Goal: Information Seeking & Learning: Learn about a topic

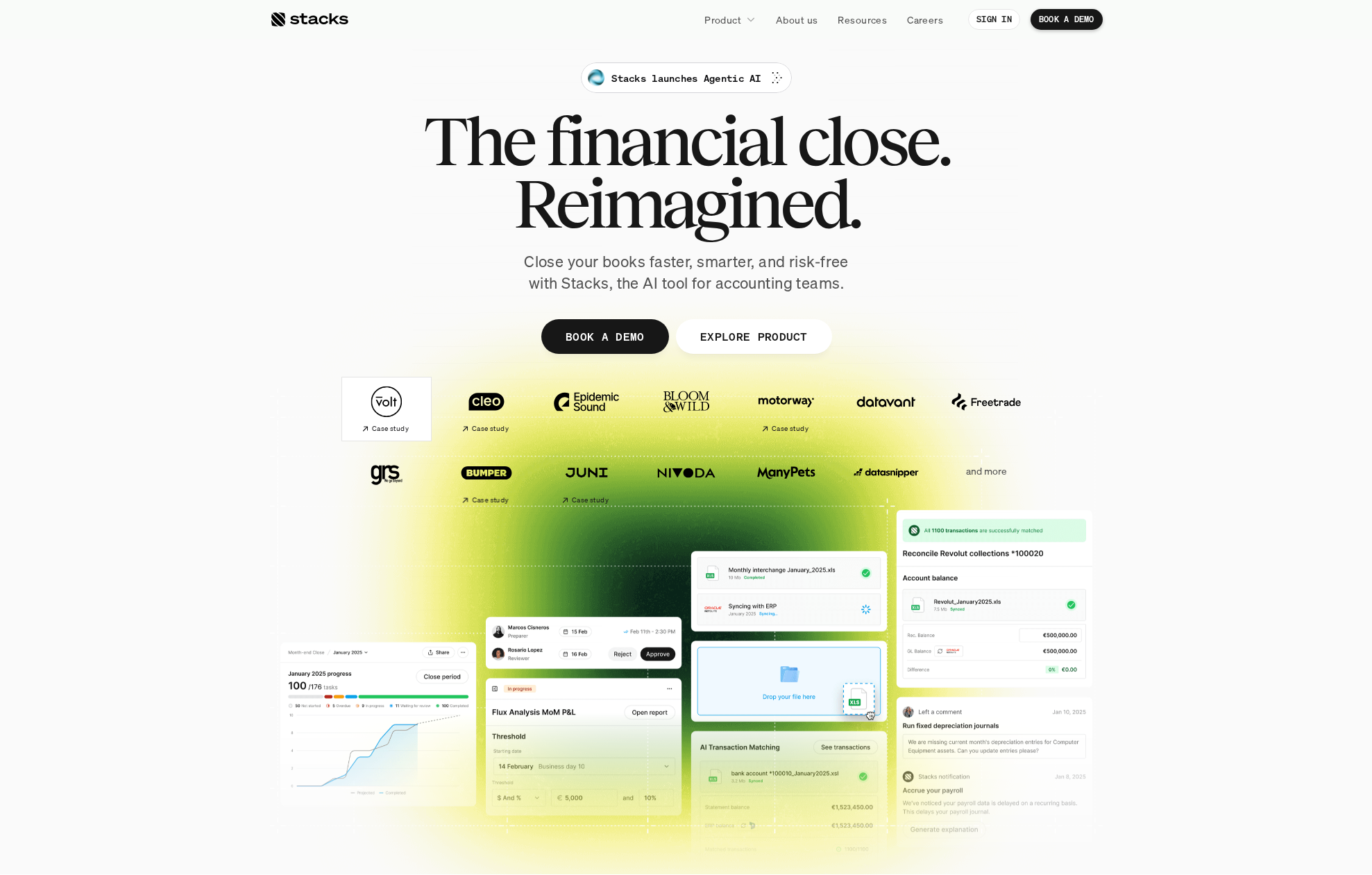
click at [397, 397] on img at bounding box center [387, 402] width 78 height 54
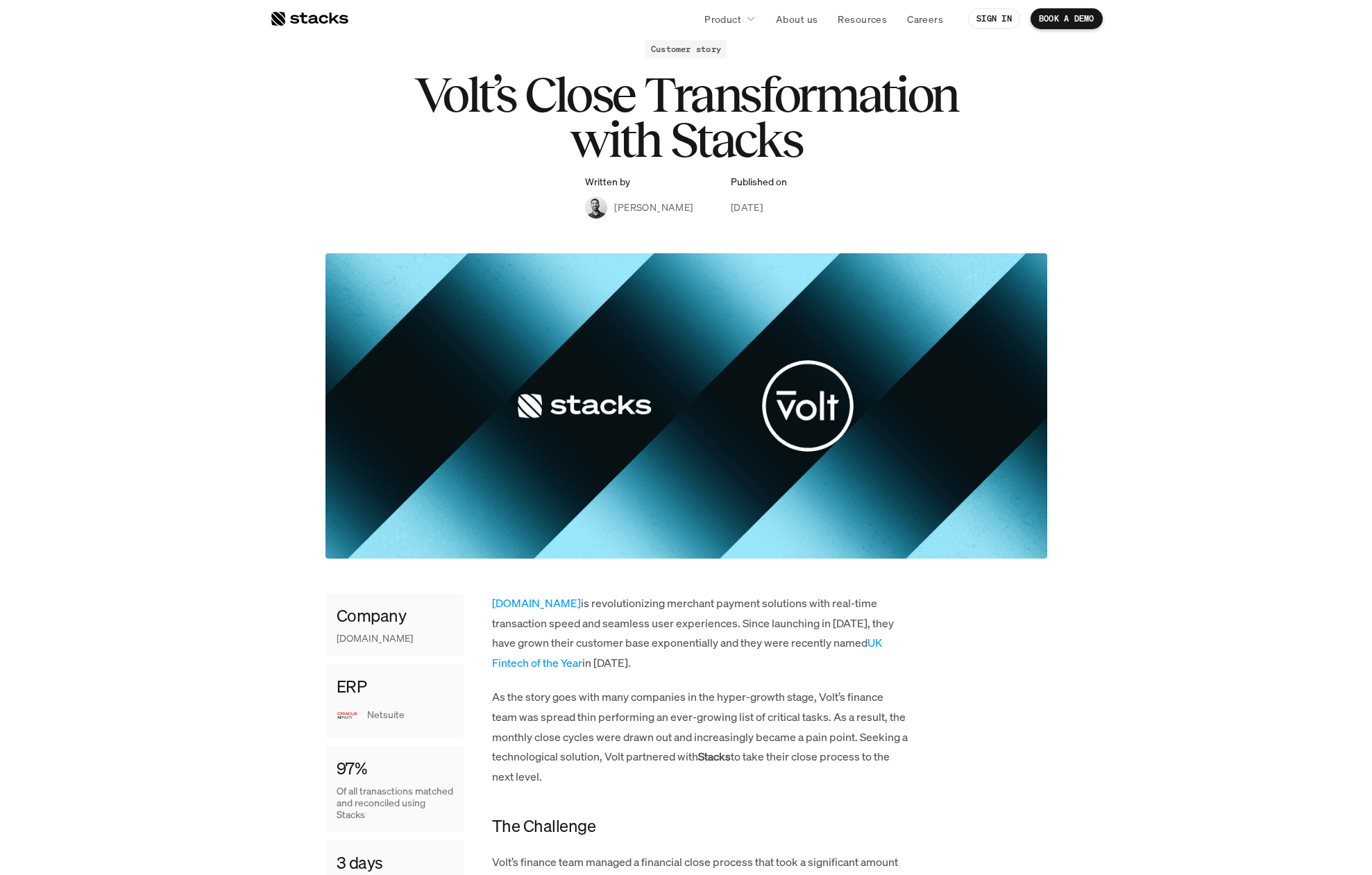
scroll to position [283, 0]
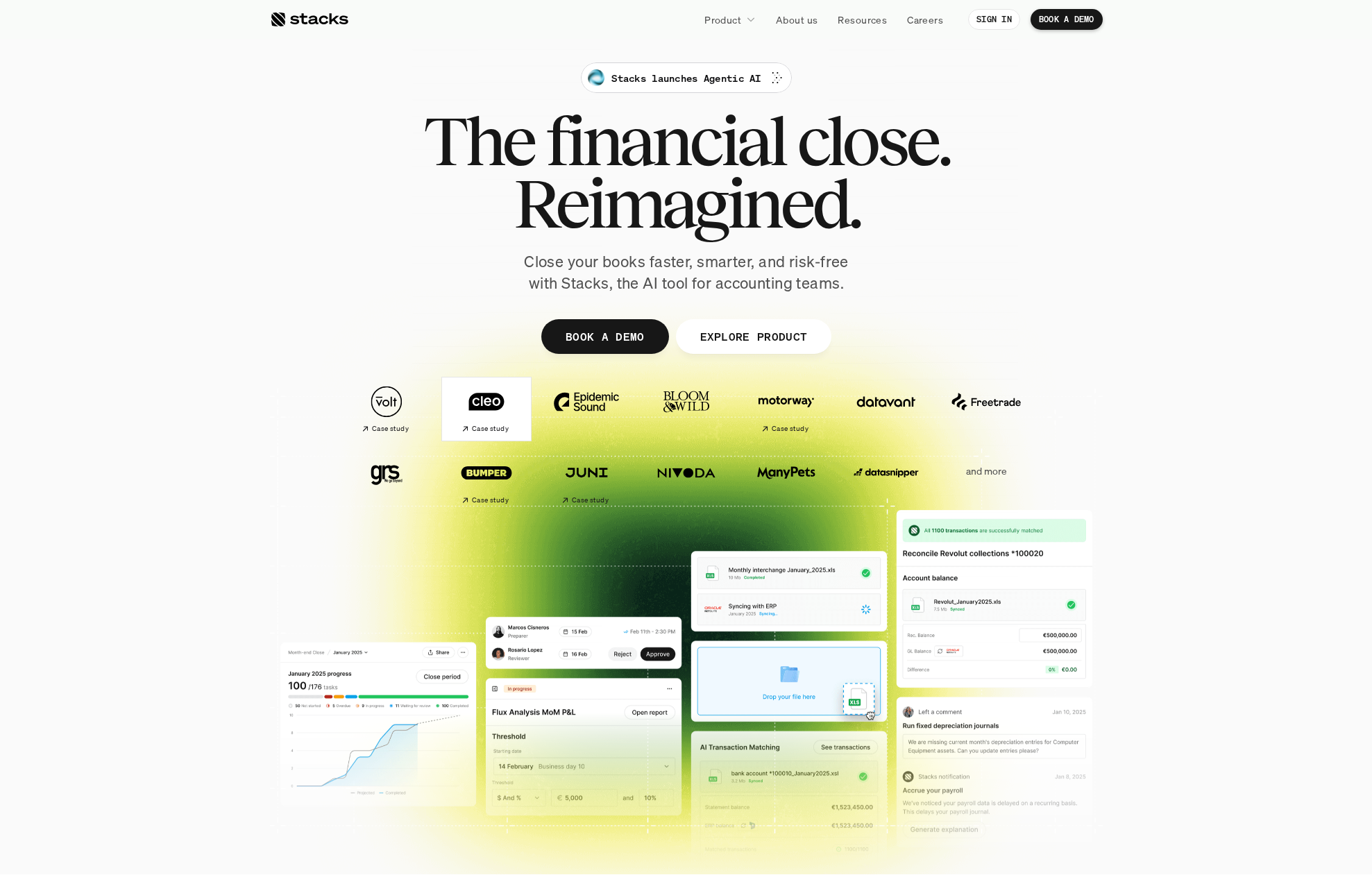
click at [497, 395] on img at bounding box center [486, 402] width 78 height 54
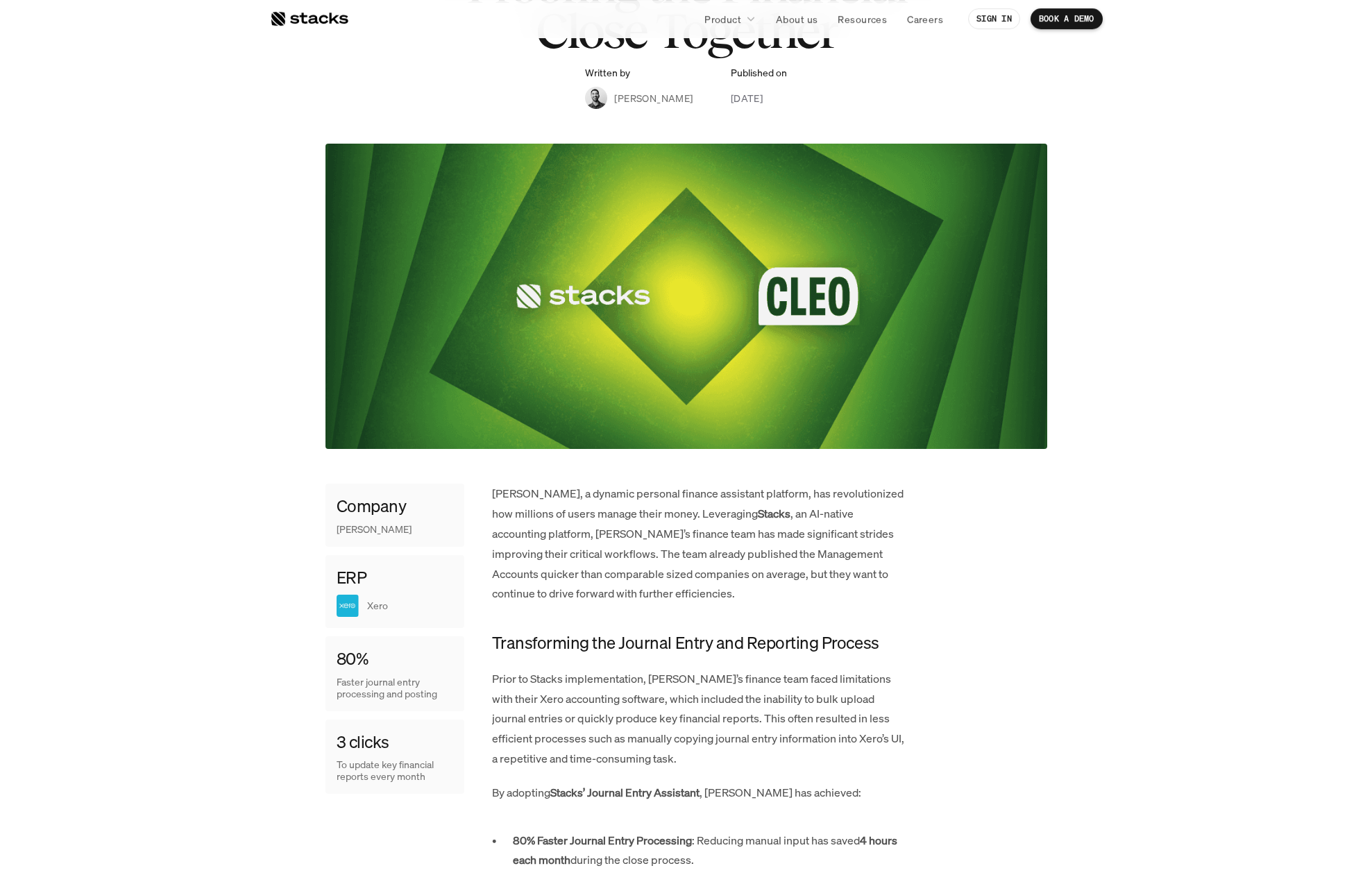
scroll to position [283, 0]
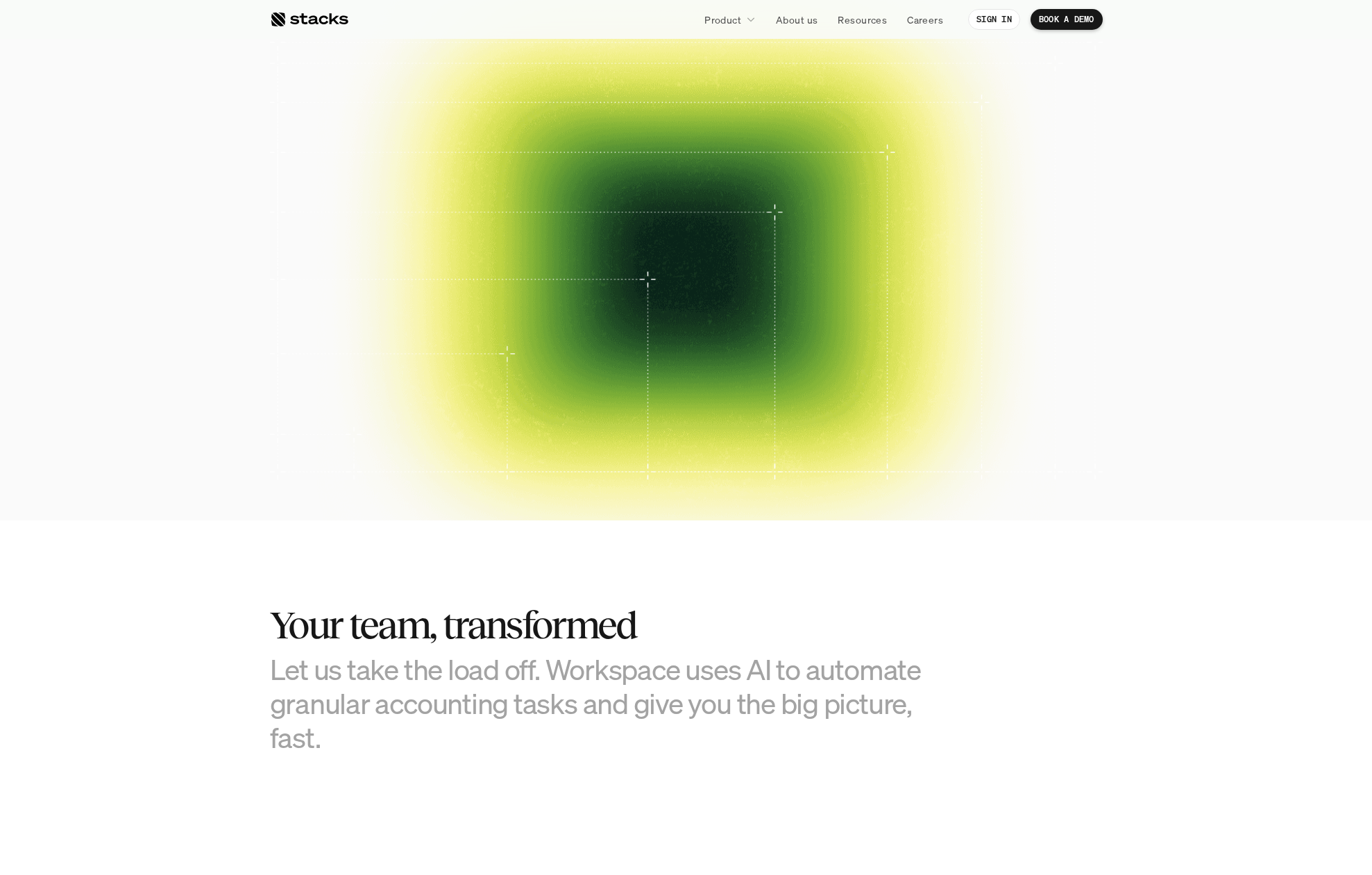
scroll to position [141, 0]
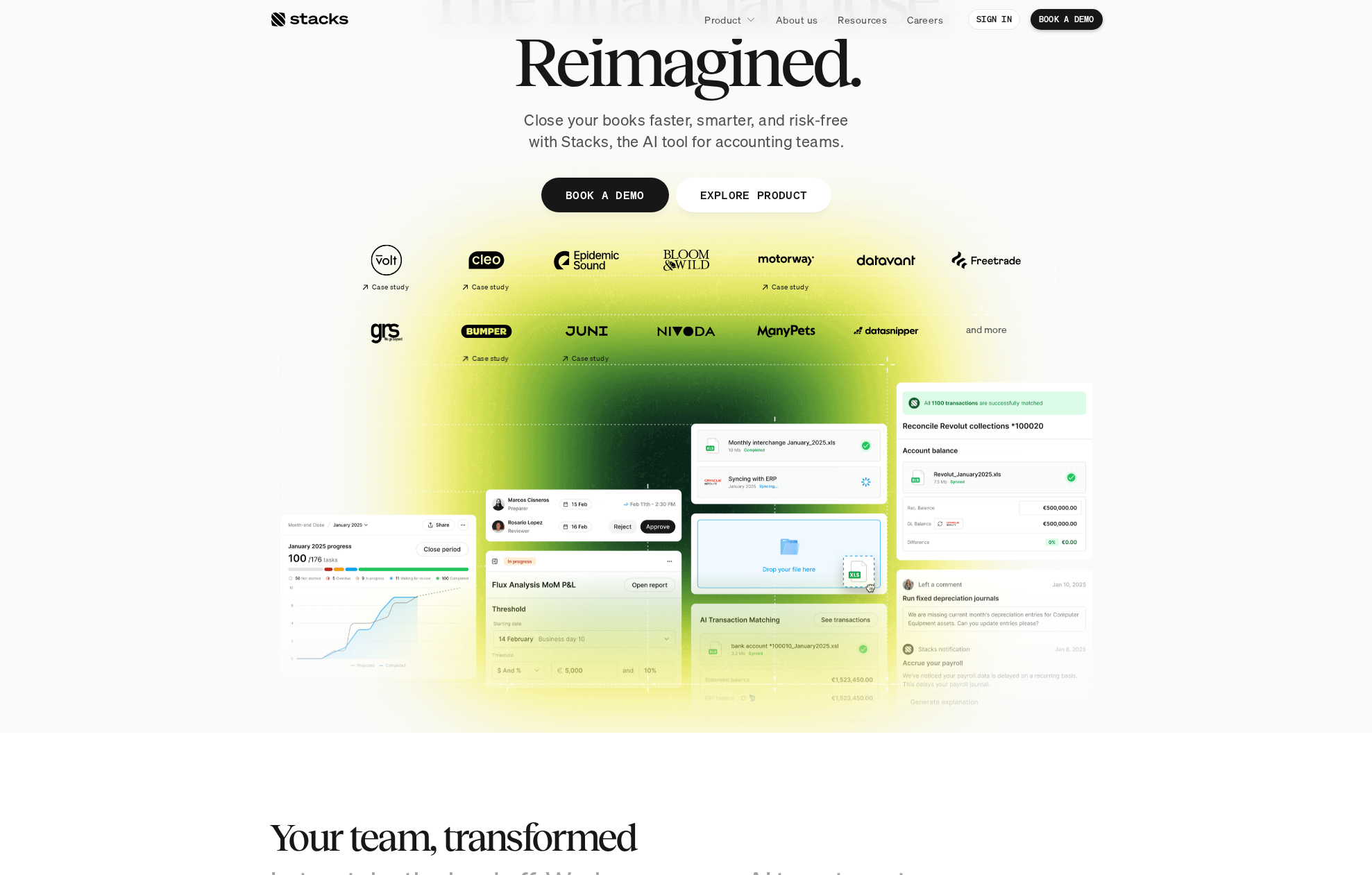
click at [577, 259] on img at bounding box center [587, 260] width 78 height 54
drag, startPoint x: 585, startPoint y: 258, endPoint x: 590, endPoint y: 265, distance: 8.6
click at [584, 258] on img at bounding box center [587, 260] width 78 height 54
click at [685, 262] on img at bounding box center [687, 260] width 78 height 54
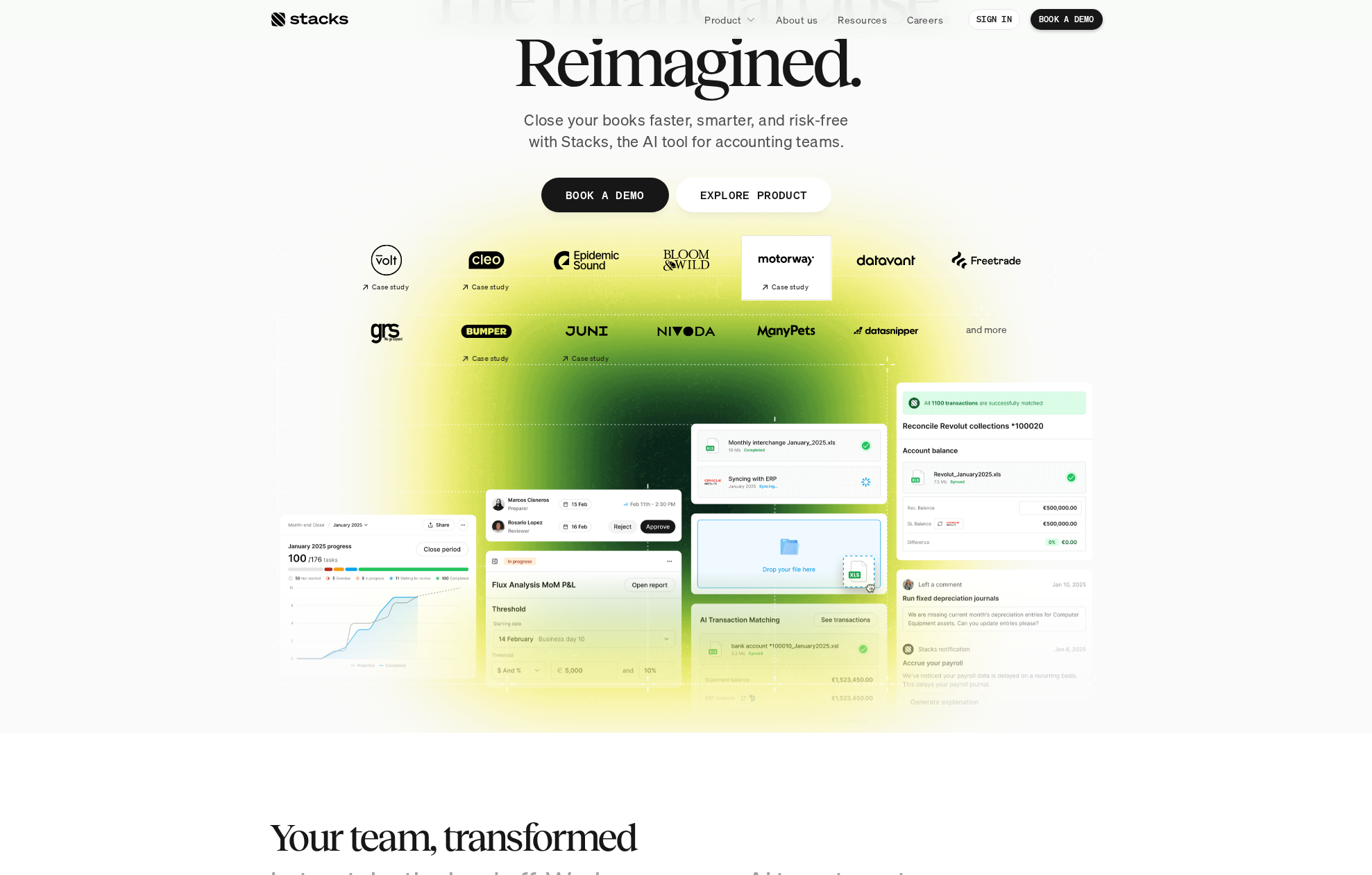
click at [762, 252] on img at bounding box center [786, 260] width 78 height 54
drag, startPoint x: 355, startPoint y: 346, endPoint x: 376, endPoint y: 340, distance: 21.8
click at [356, 346] on img at bounding box center [387, 331] width 78 height 54
click at [391, 335] on img at bounding box center [387, 331] width 78 height 54
click at [457, 331] on img at bounding box center [486, 331] width 78 height 54
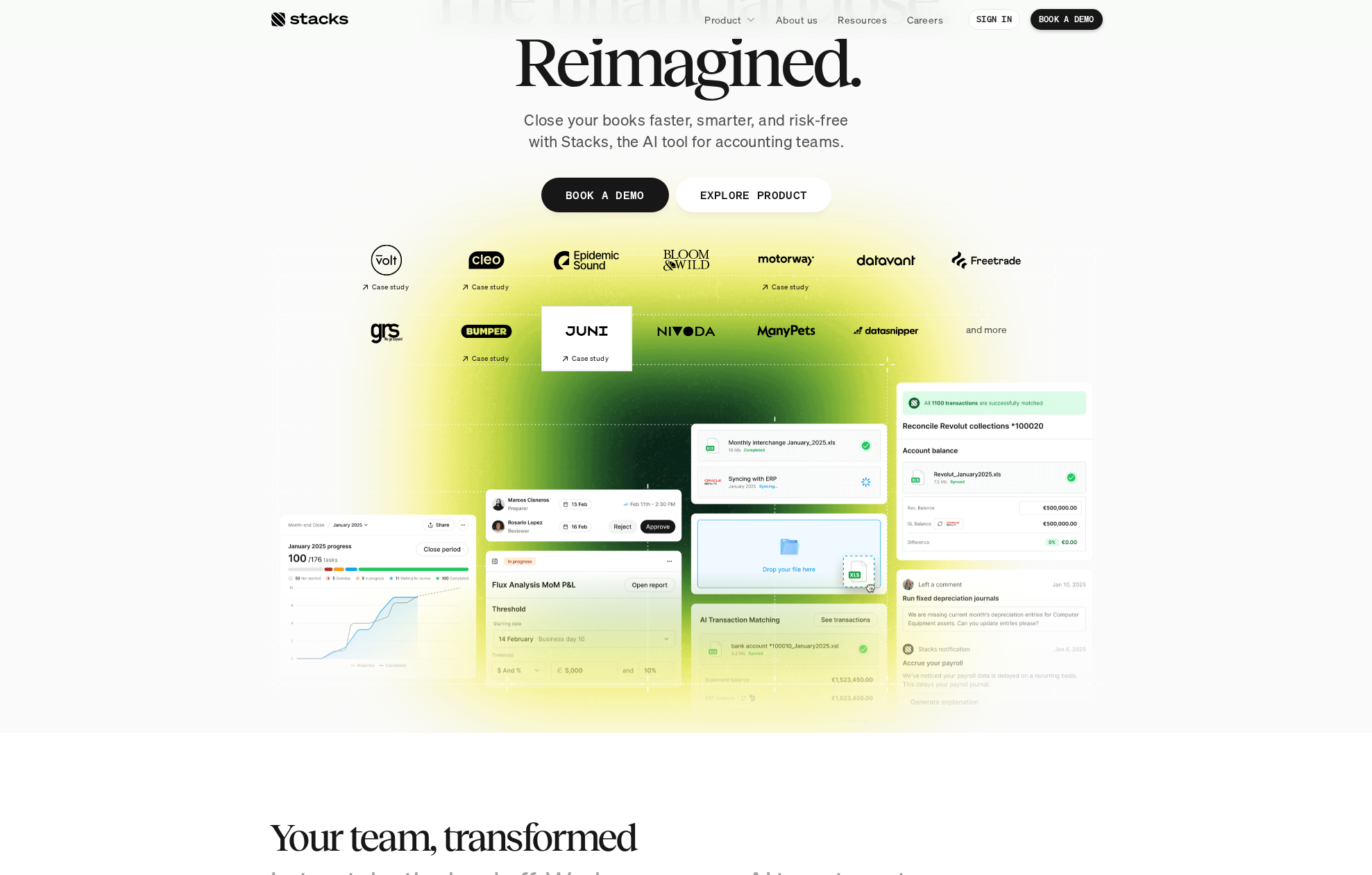
click at [567, 327] on img at bounding box center [587, 331] width 78 height 54
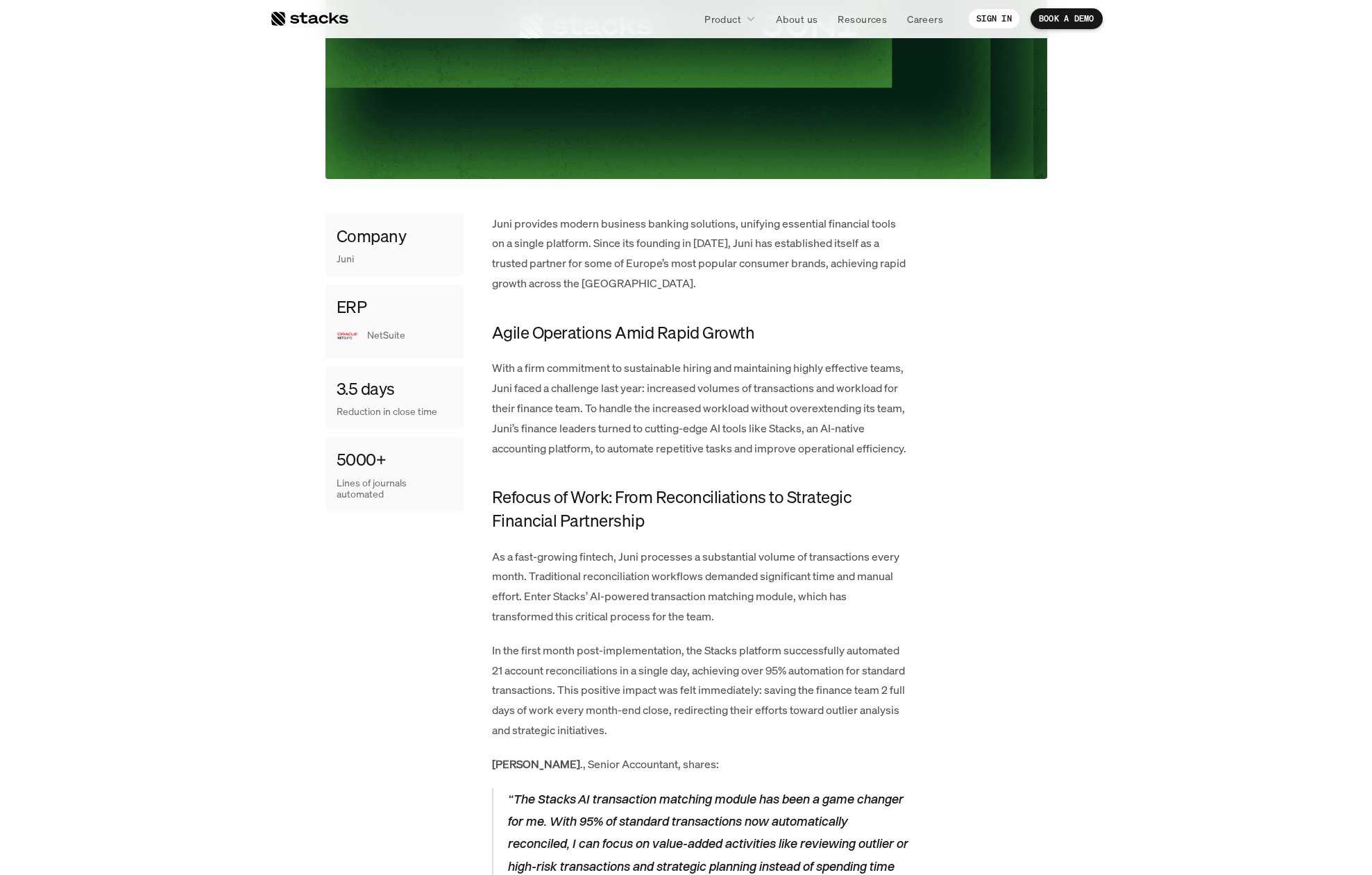
drag, startPoint x: 490, startPoint y: 222, endPoint x: 511, endPoint y: 222, distance: 21.0
copy p "Juni"
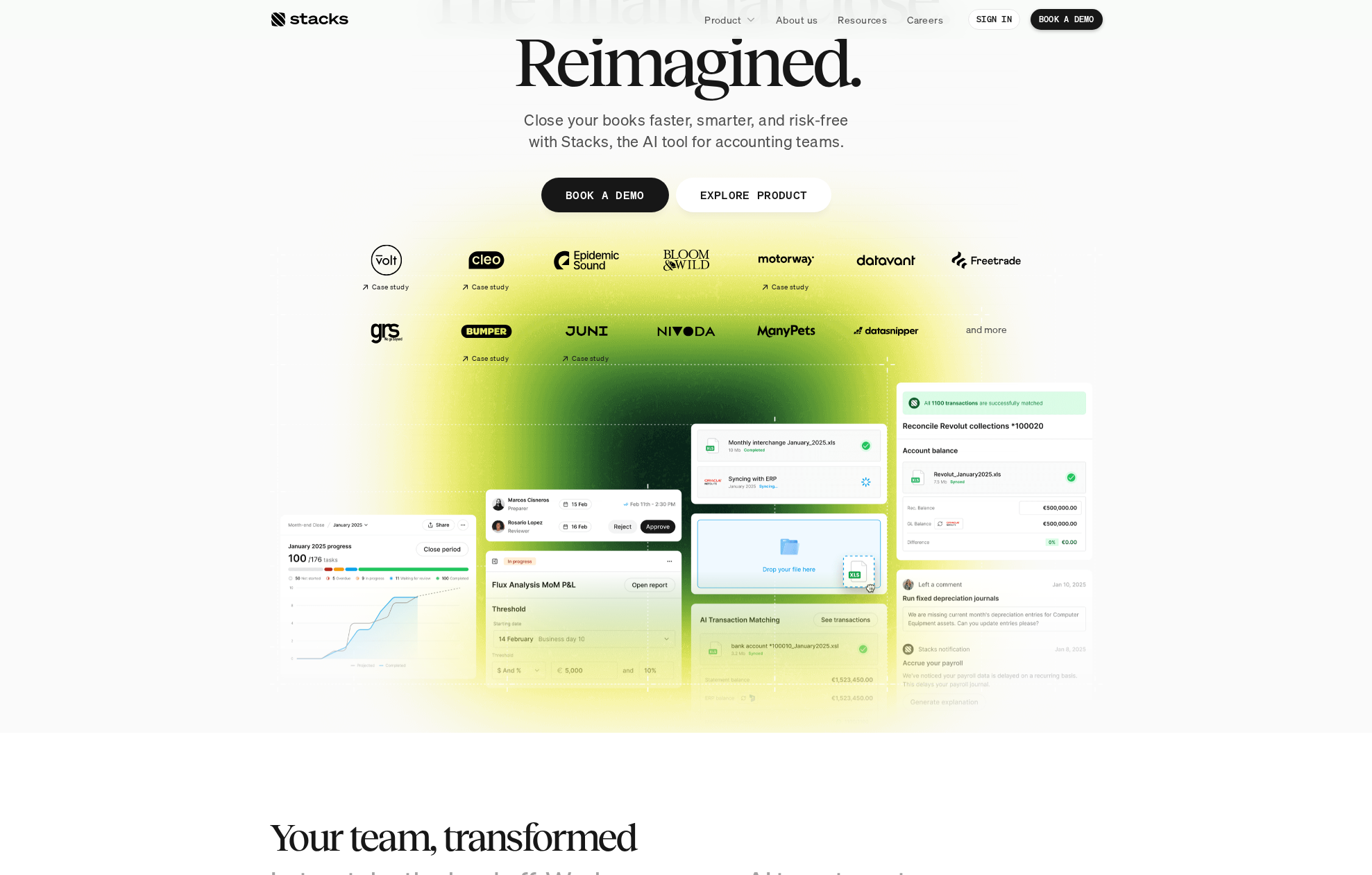
click at [688, 334] on img at bounding box center [687, 331] width 78 height 54
drag, startPoint x: 637, startPoint y: 317, endPoint x: 728, endPoint y: 329, distance: 91.8
click at [728, 329] on div "Case study Case study" at bounding box center [636, 338] width 586 height 60
click at [938, 330] on div "Case study Case study and more" at bounding box center [686, 338] width 778 height 60
click at [872, 333] on img at bounding box center [886, 331] width 78 height 54
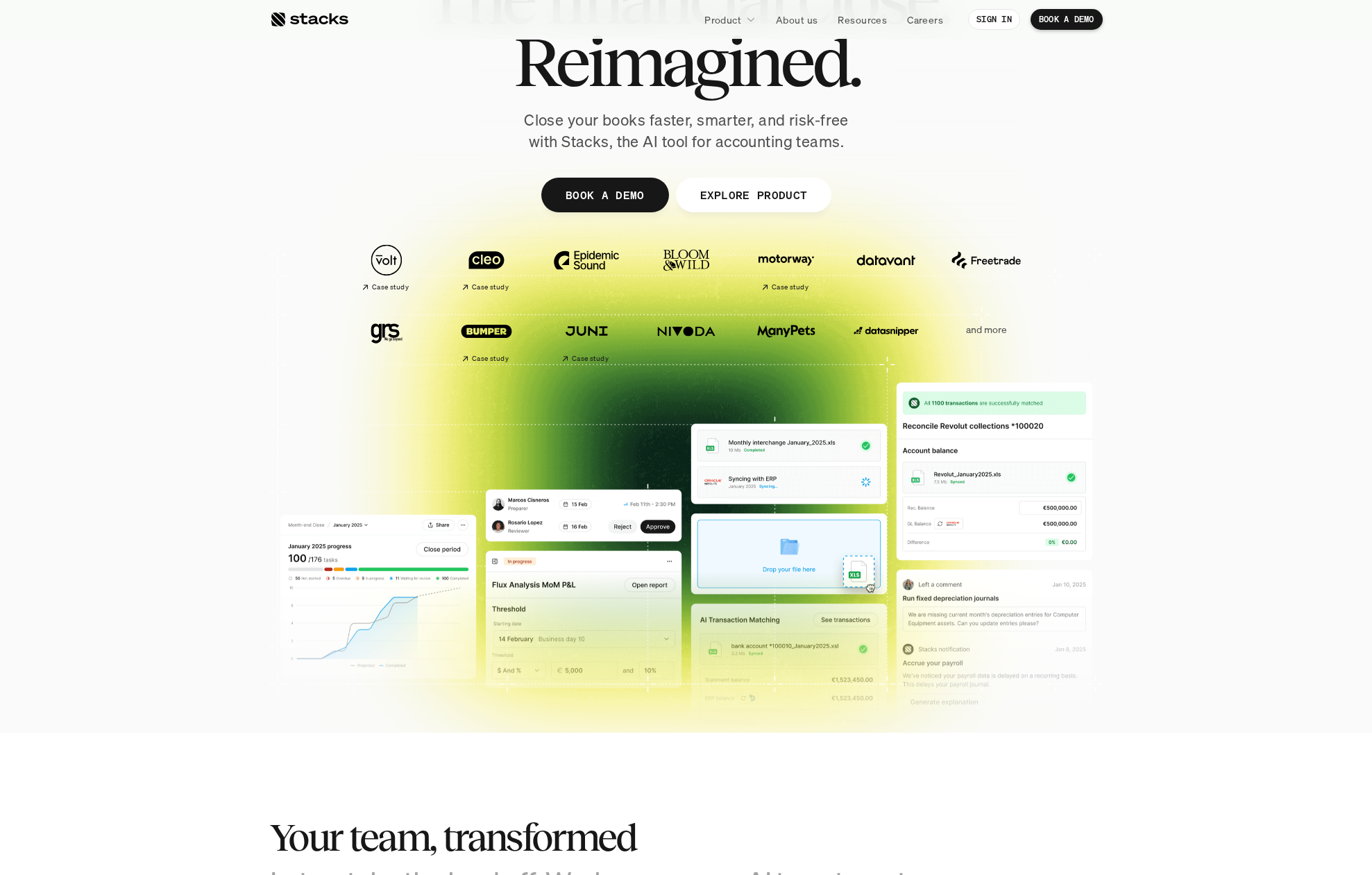
click at [984, 333] on p "and more" at bounding box center [986, 330] width 86 height 11
click at [990, 333] on p "and more" at bounding box center [986, 330] width 86 height 11
click at [988, 326] on p "and more" at bounding box center [986, 330] width 86 height 11
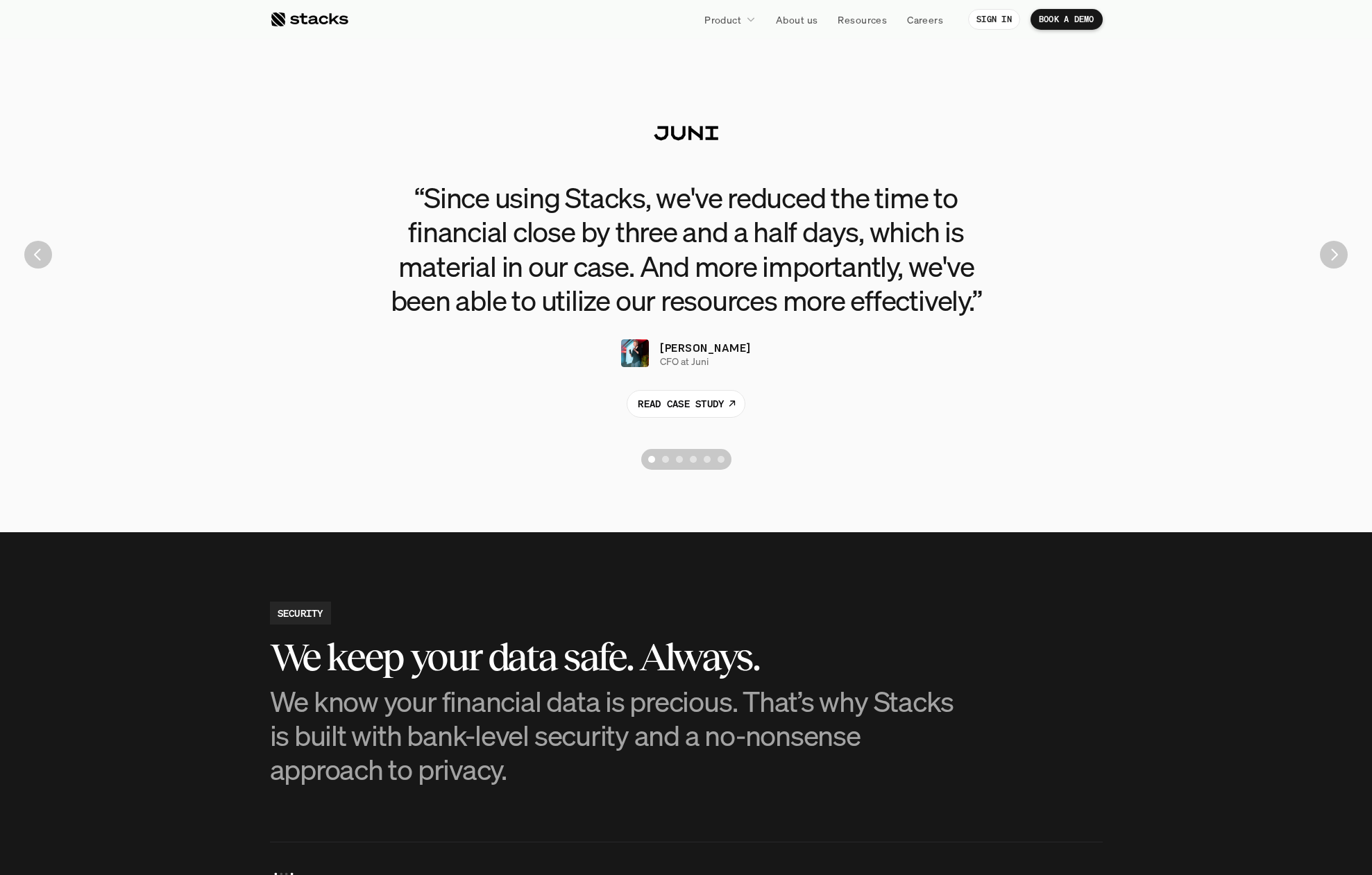
scroll to position [3115, 0]
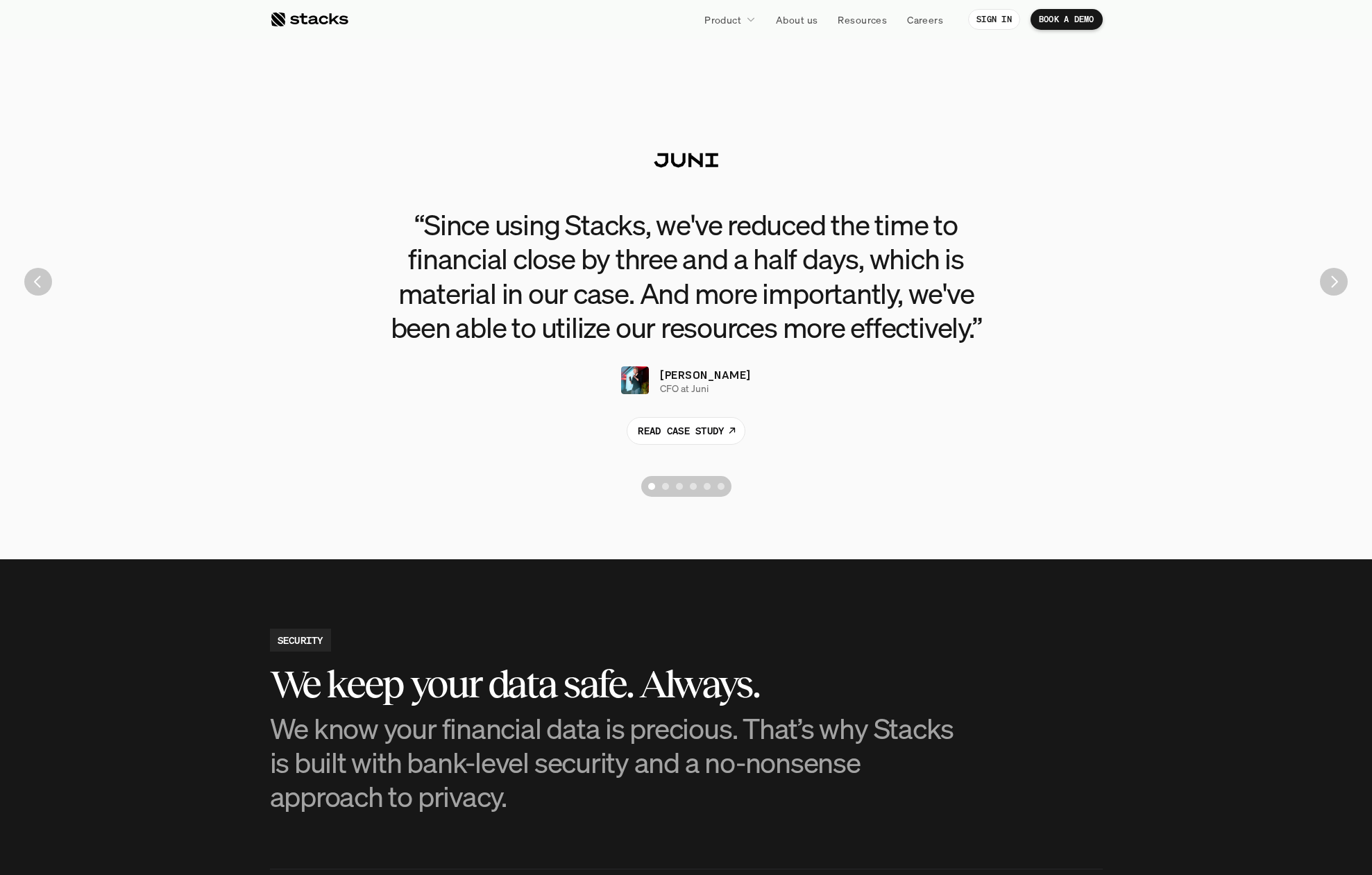
click at [1329, 293] on img "Next" at bounding box center [1334, 281] width 28 height 28
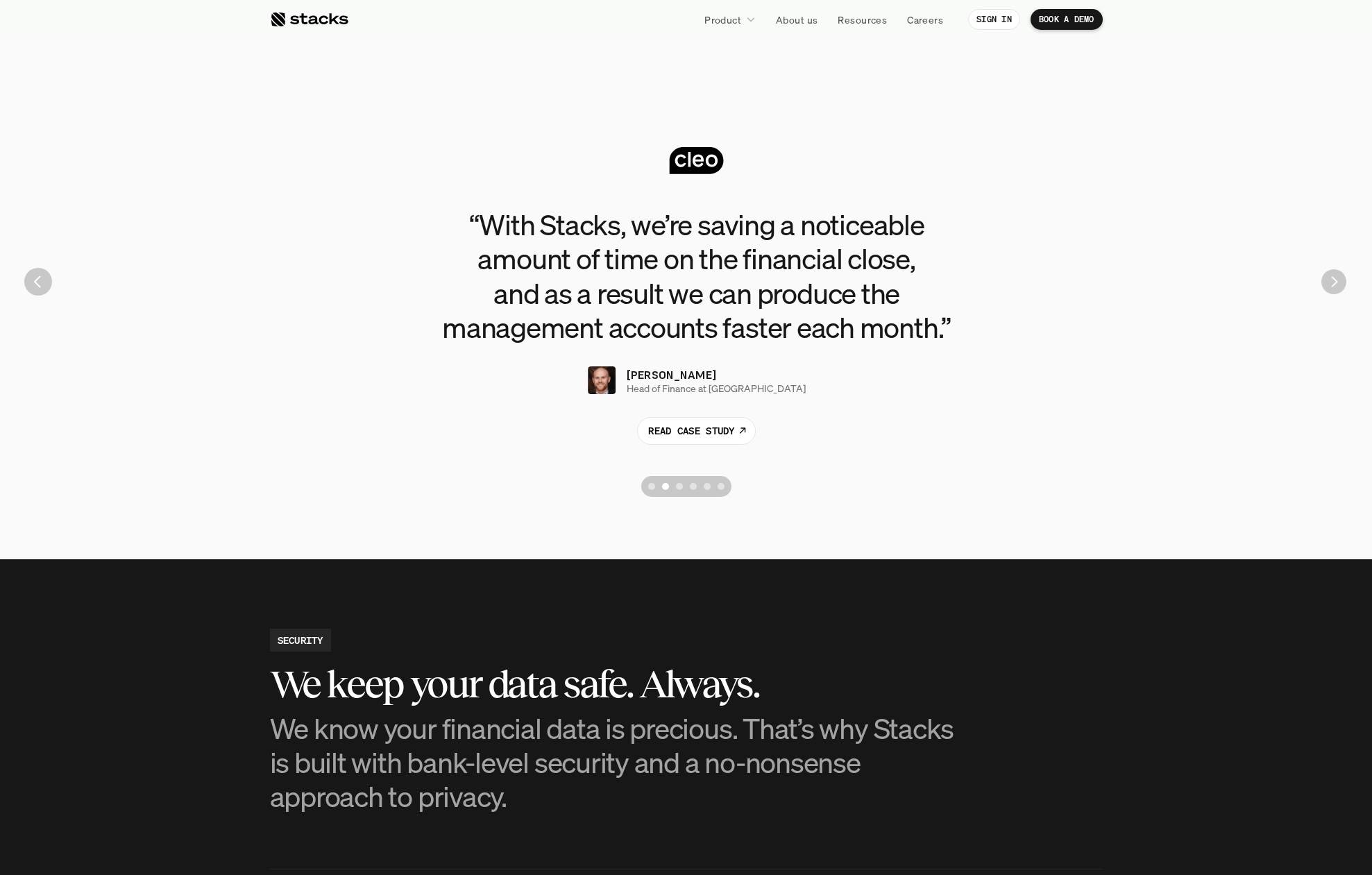
click at [1329, 293] on img "Next" at bounding box center [1334, 281] width 25 height 25
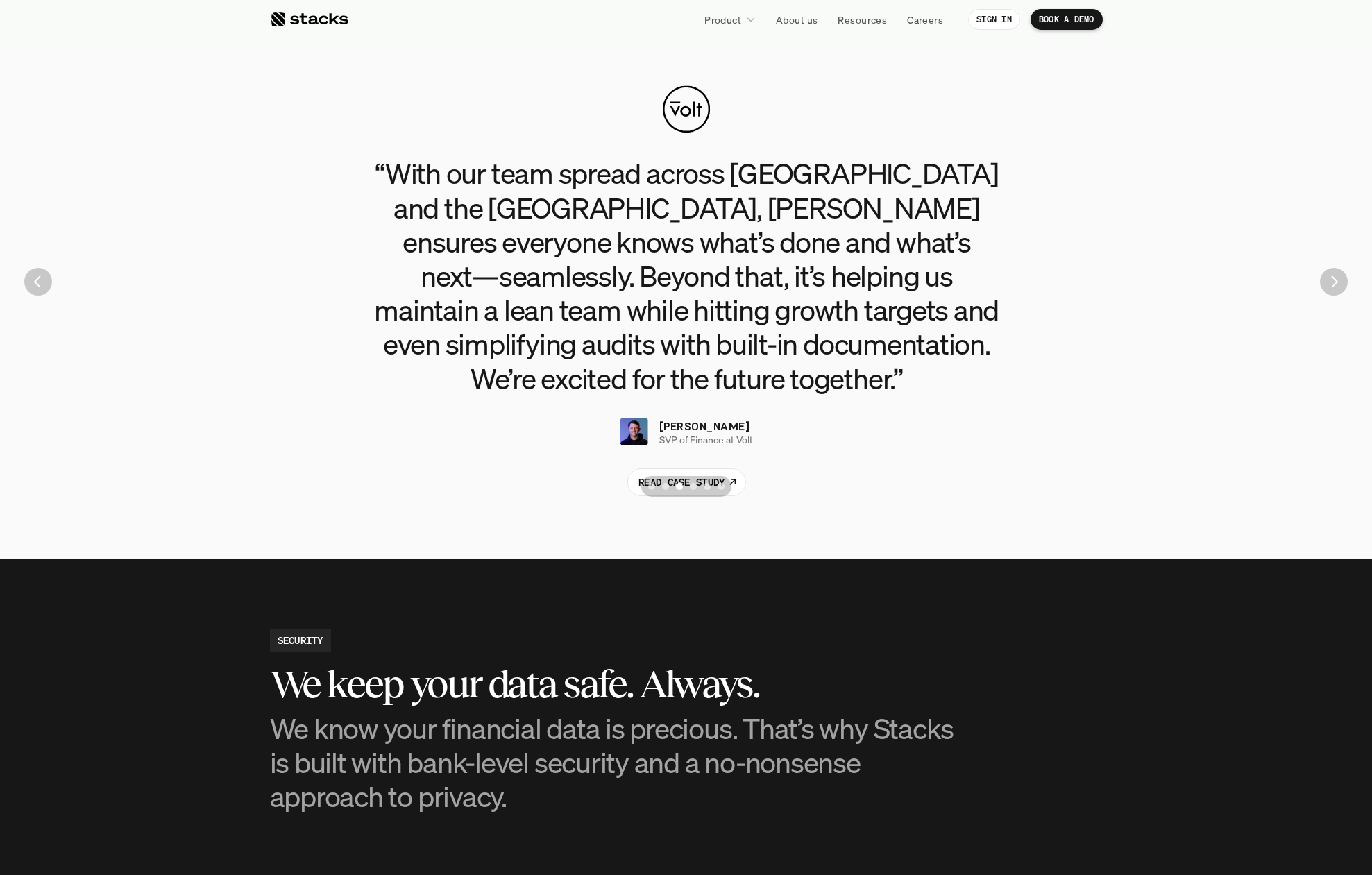
click at [1329, 293] on img "Next" at bounding box center [1334, 281] width 28 height 28
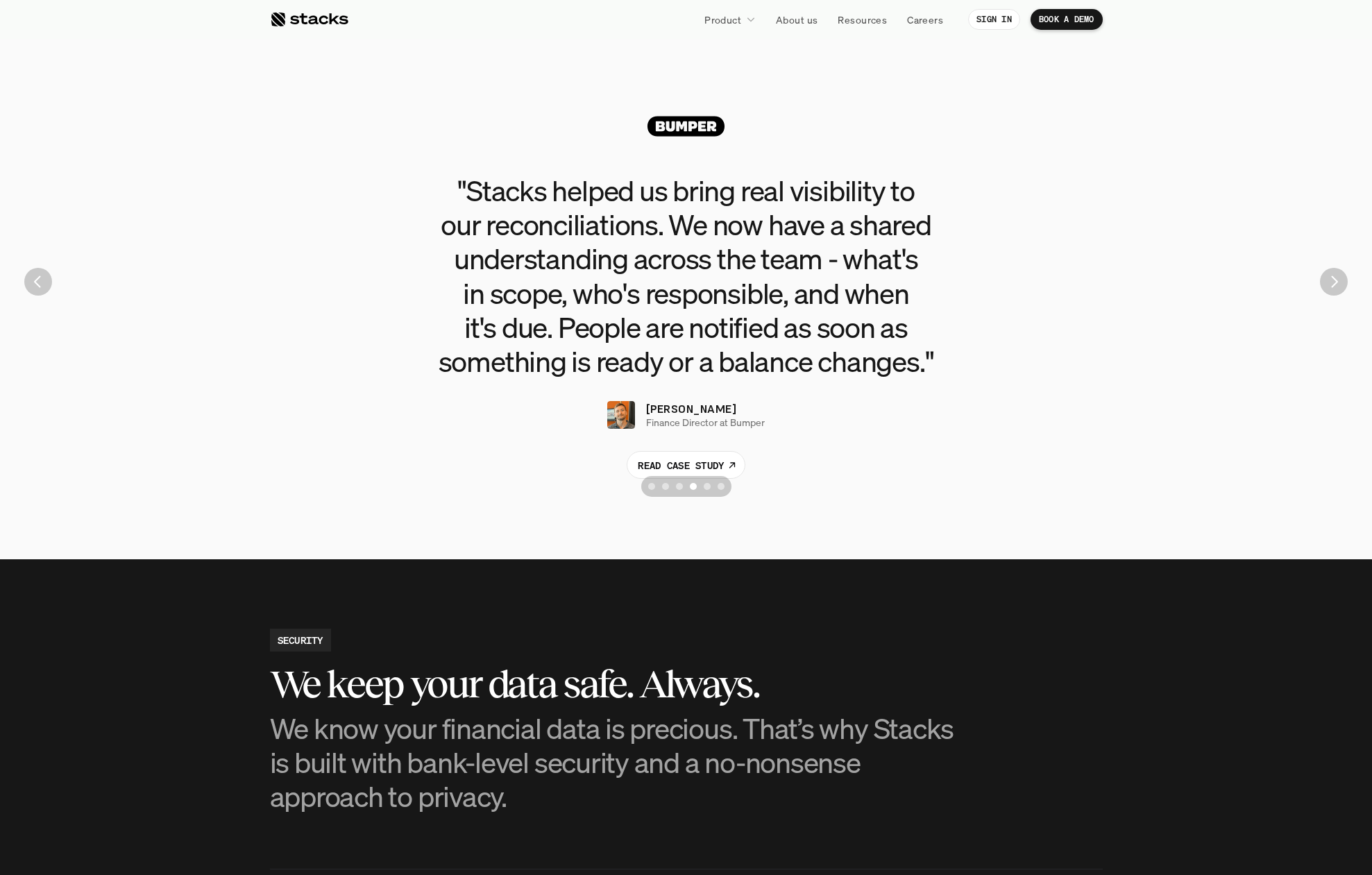
click at [1331, 289] on img "Next" at bounding box center [1334, 281] width 28 height 28
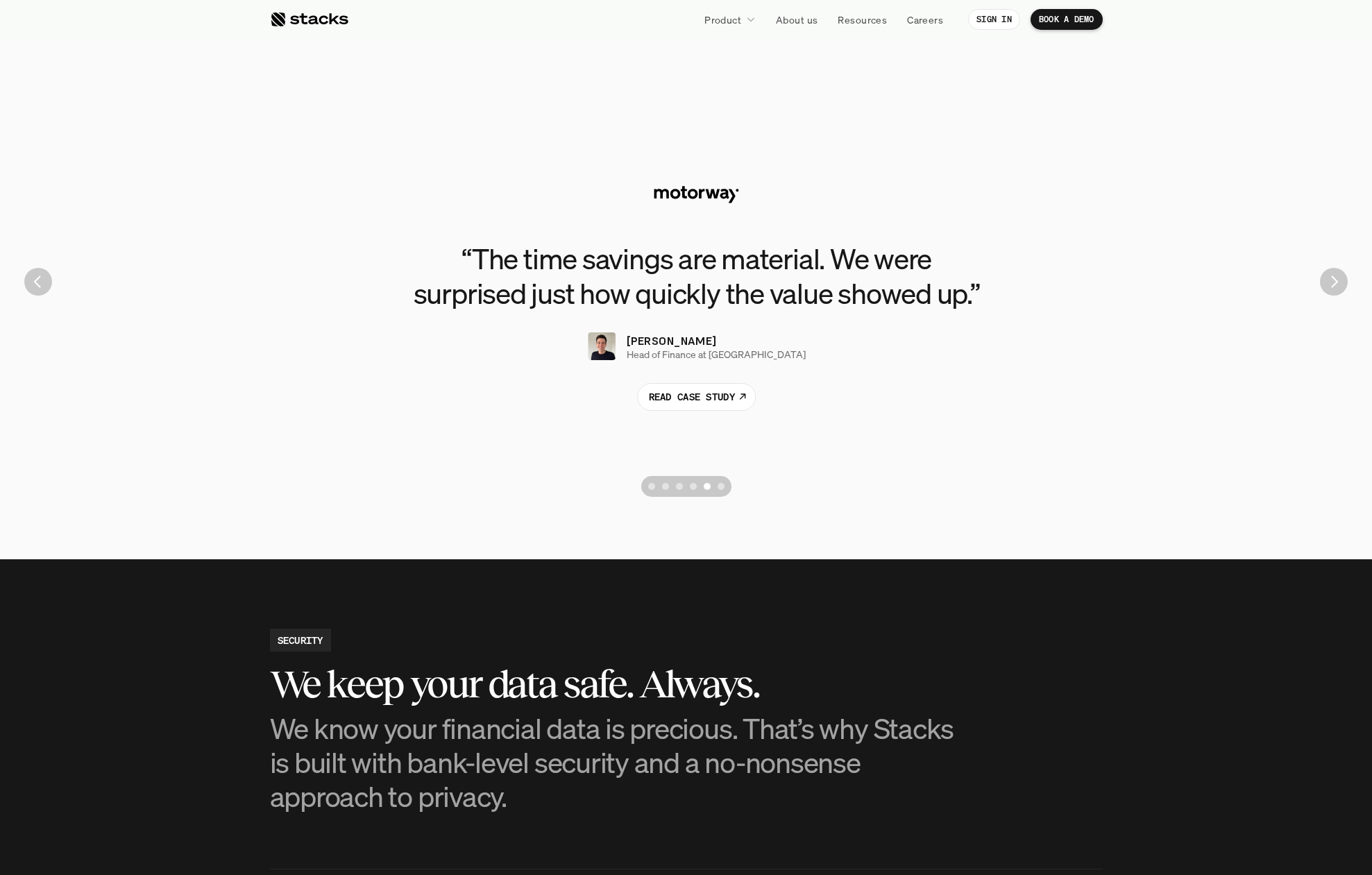
click at [1331, 289] on img "Next" at bounding box center [1334, 281] width 28 height 28
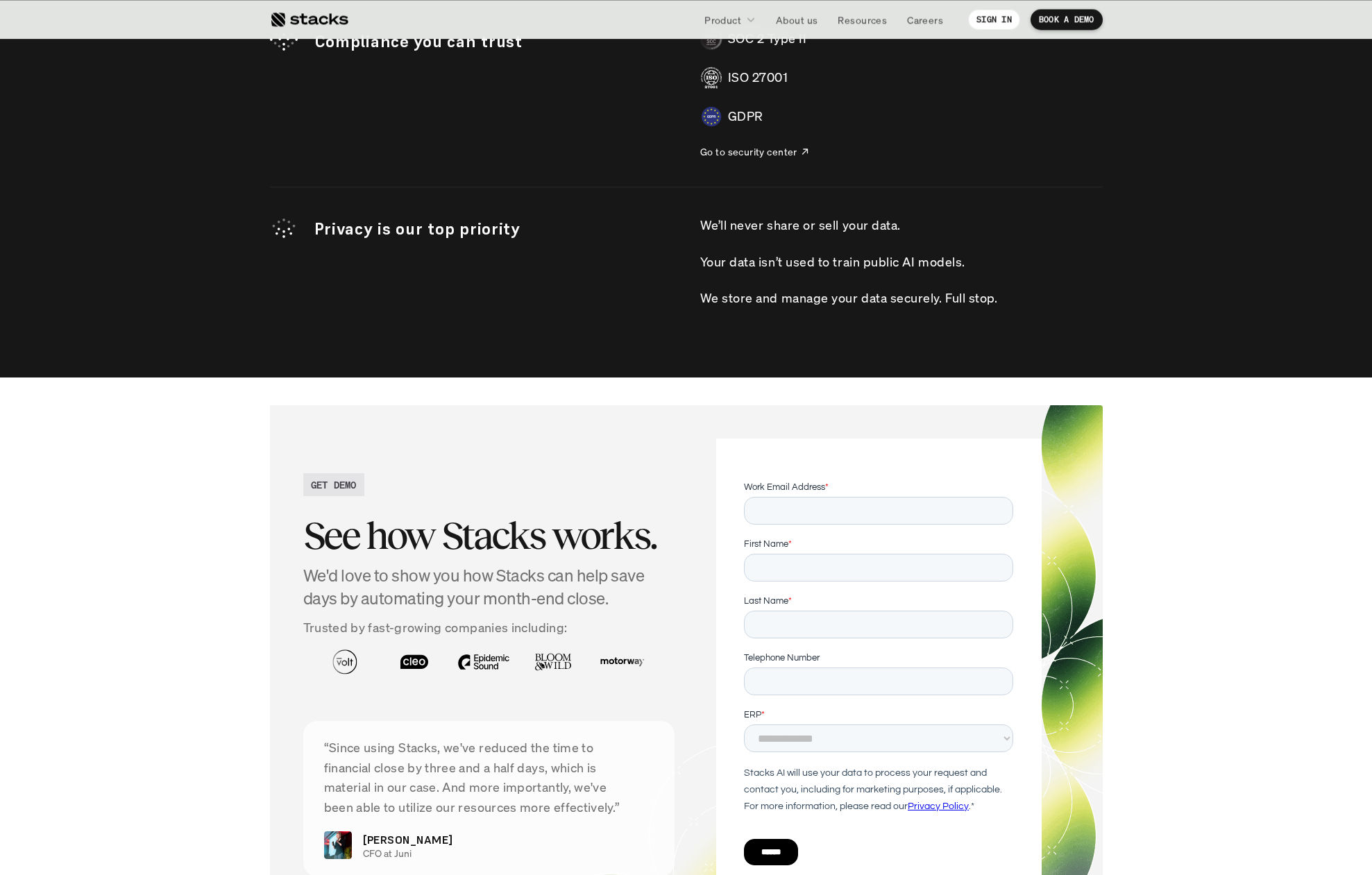
scroll to position [4602, 0]
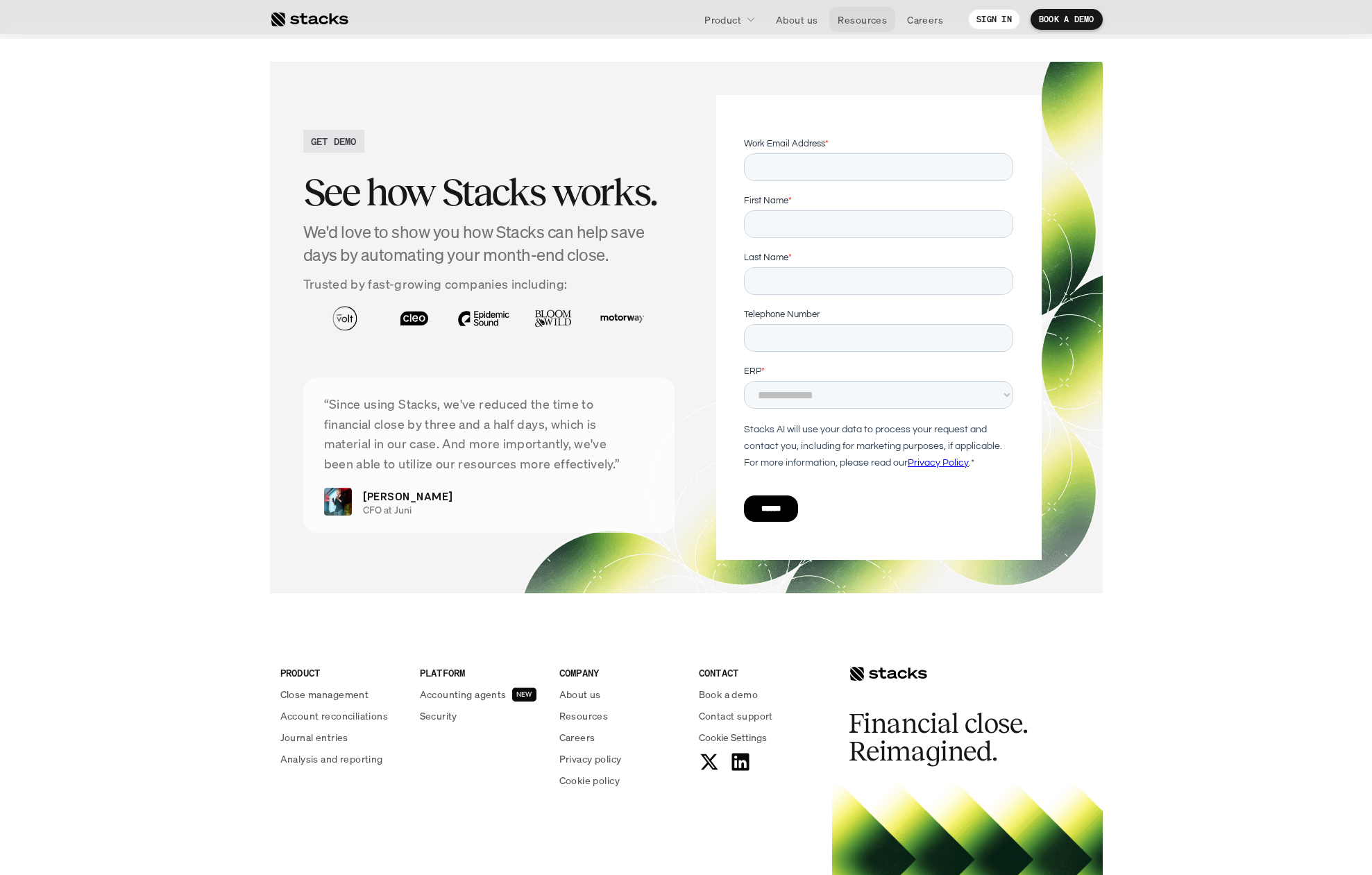
click at [860, 19] on p "Resources" at bounding box center [862, 19] width 49 height 15
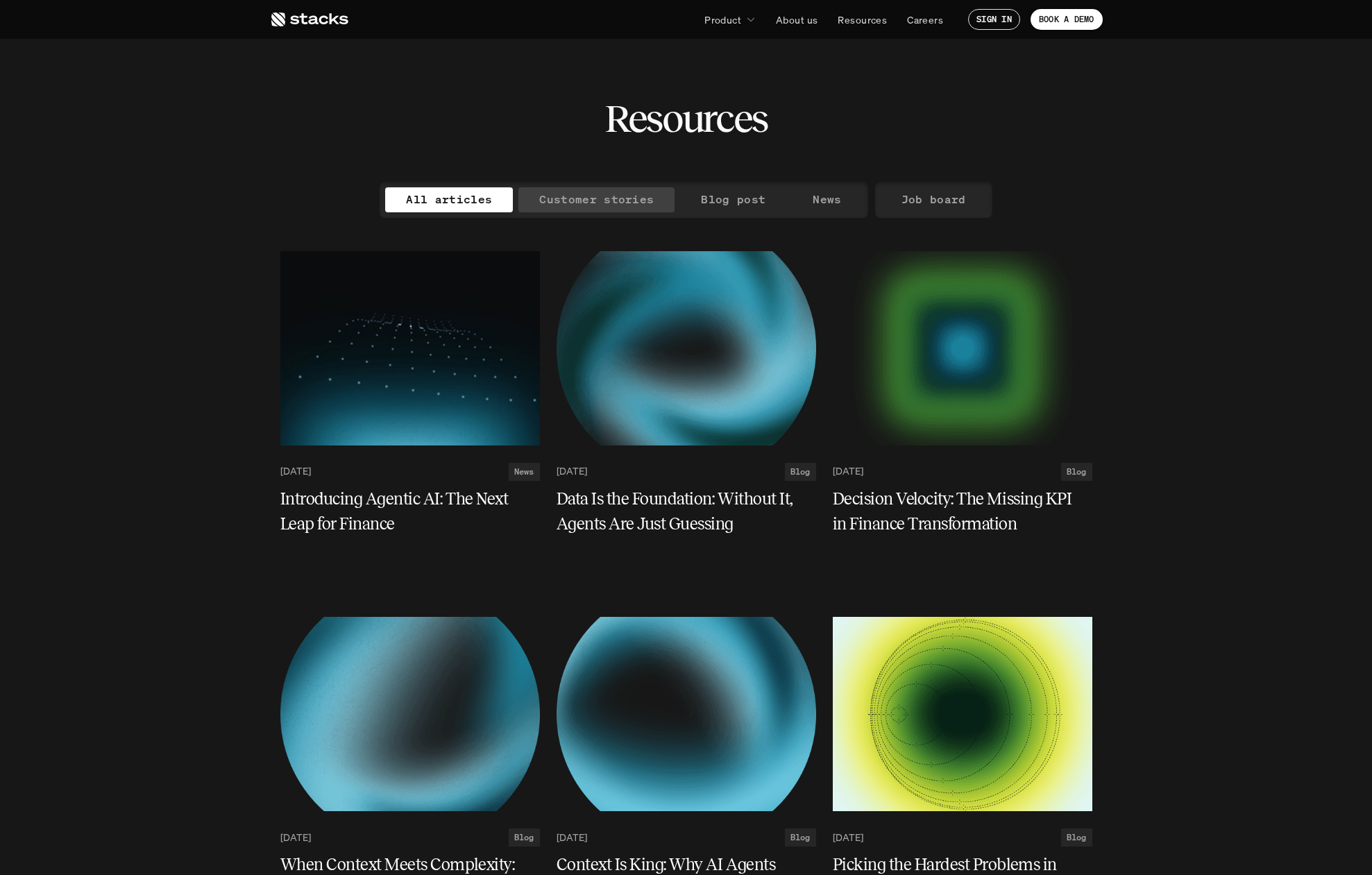
click at [616, 197] on p "Customer stories" at bounding box center [597, 200] width 115 height 20
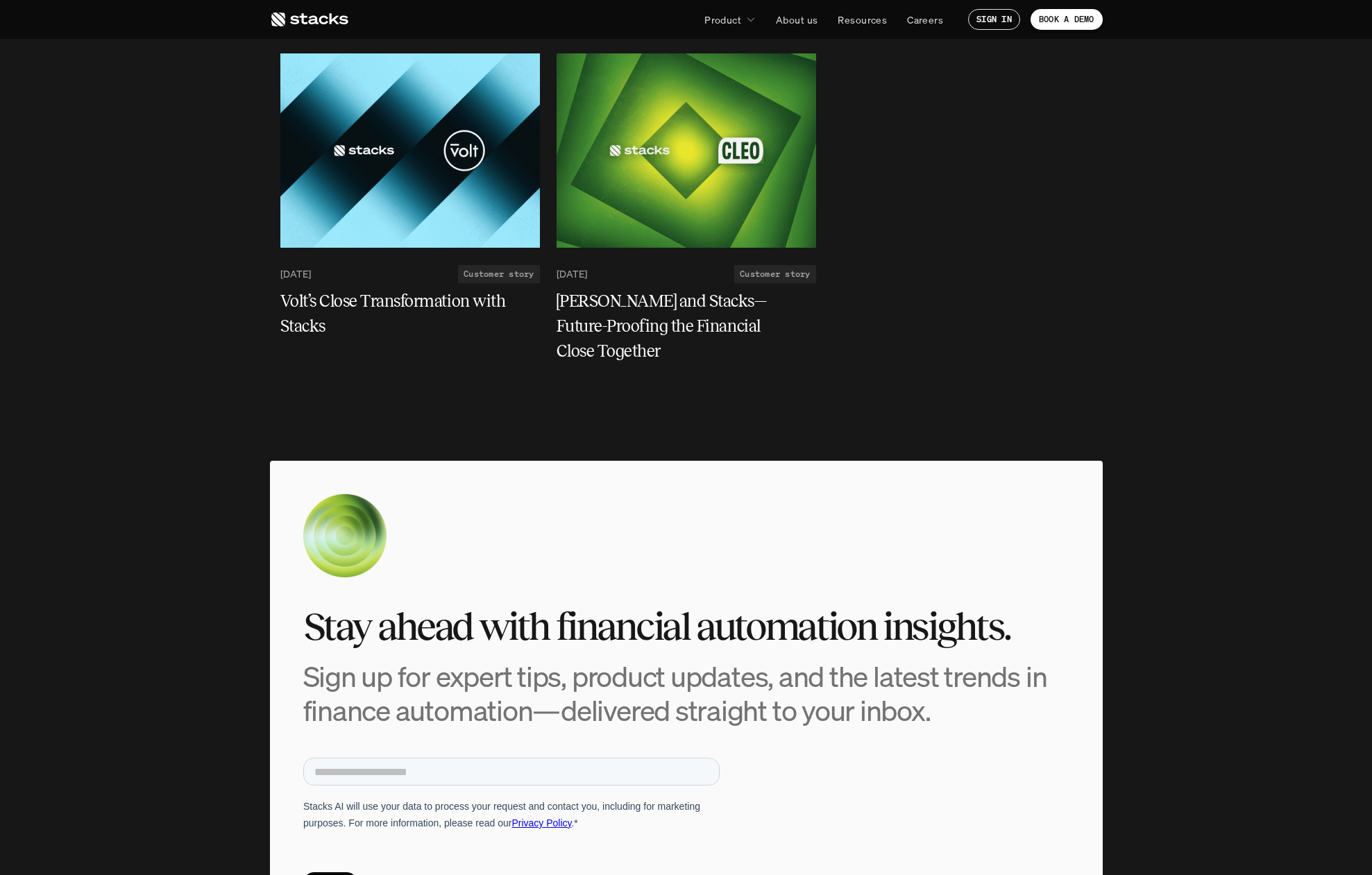
scroll to position [114, 0]
